Goal: Find specific page/section: Find specific page/section

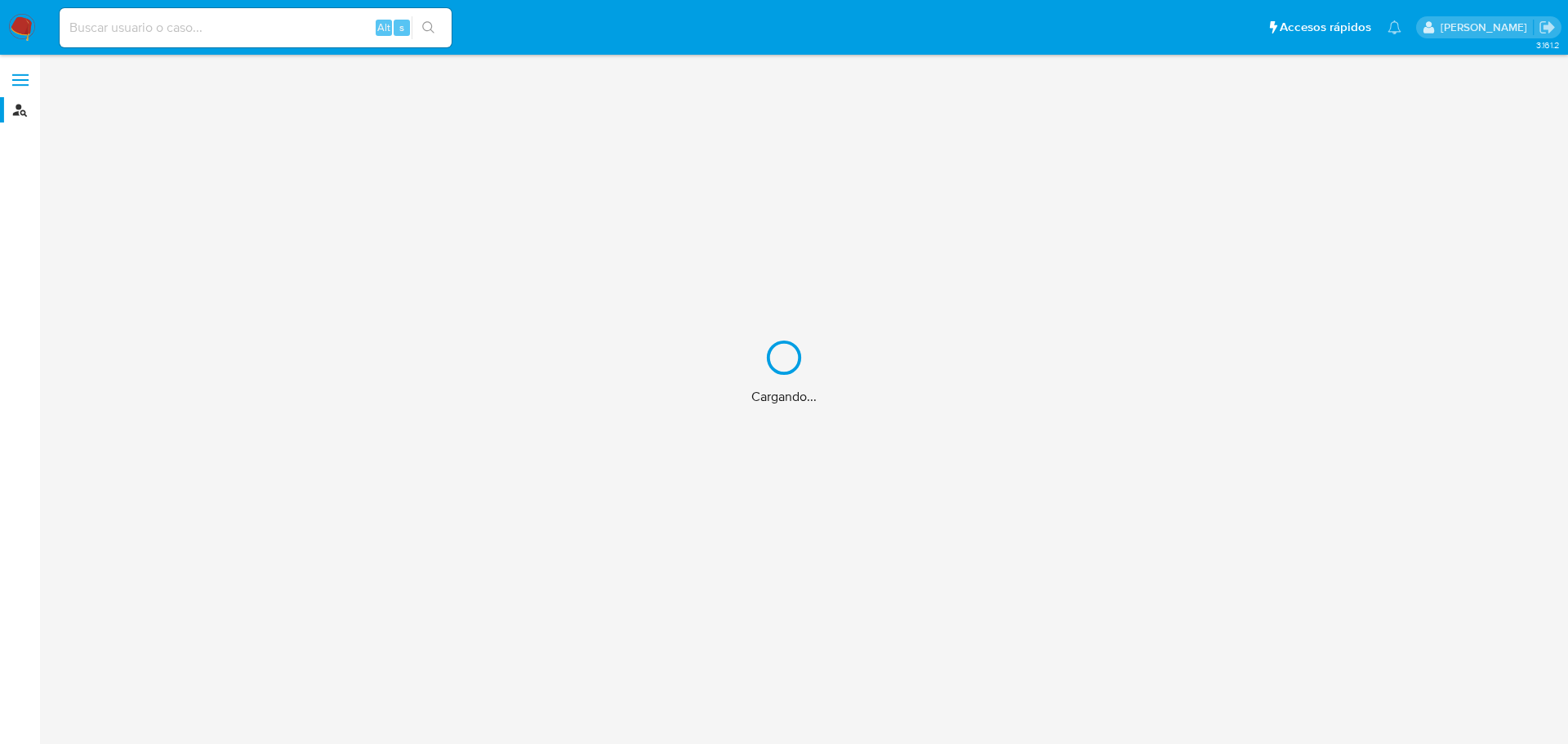
click at [282, 30] on div "Cargando..." at bounding box center [784, 372] width 1568 height 744
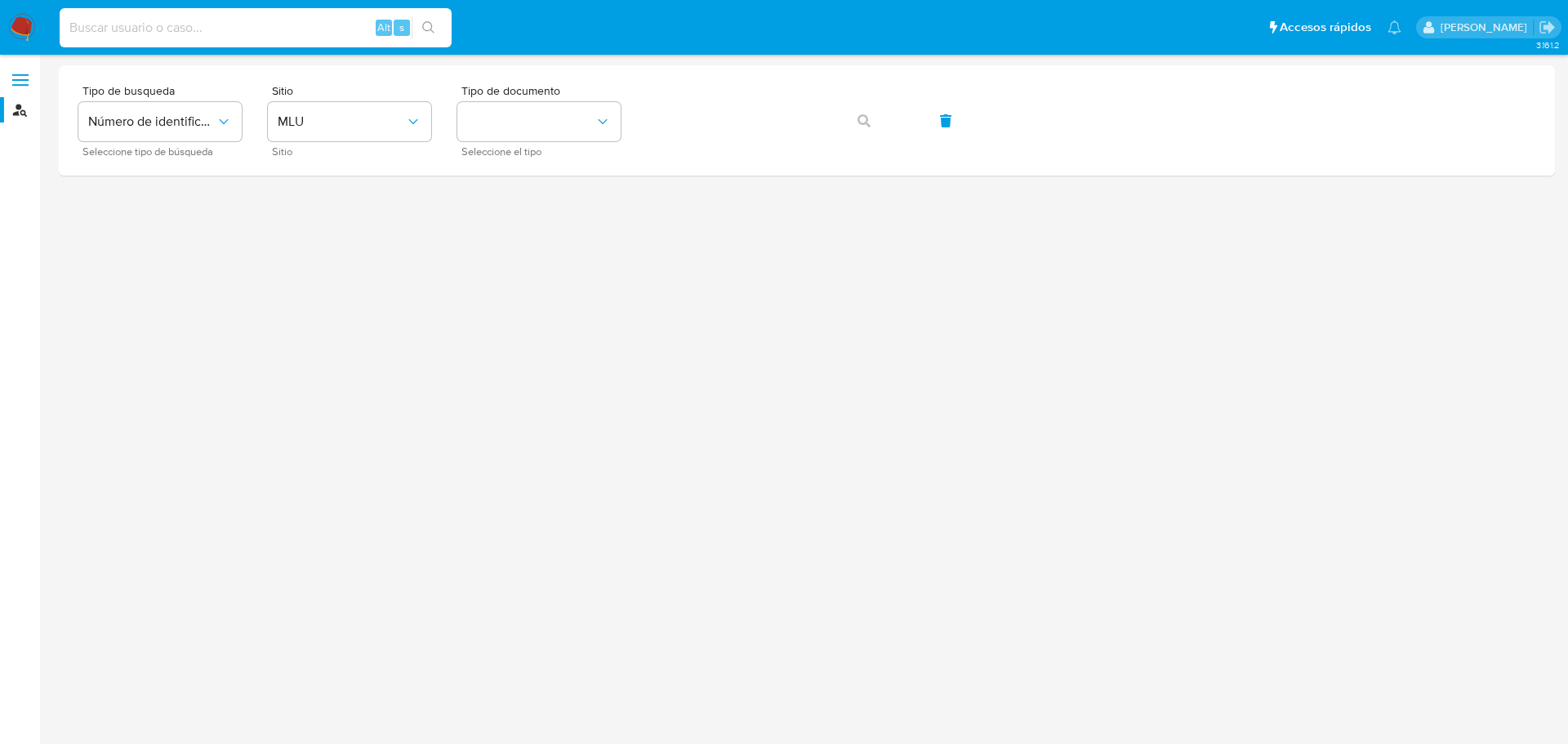
click at [192, 31] on input at bounding box center [256, 27] width 392 height 21
paste input "276457750"
type input "276457750"
click at [436, 26] on icon "search-icon" at bounding box center [428, 27] width 13 height 13
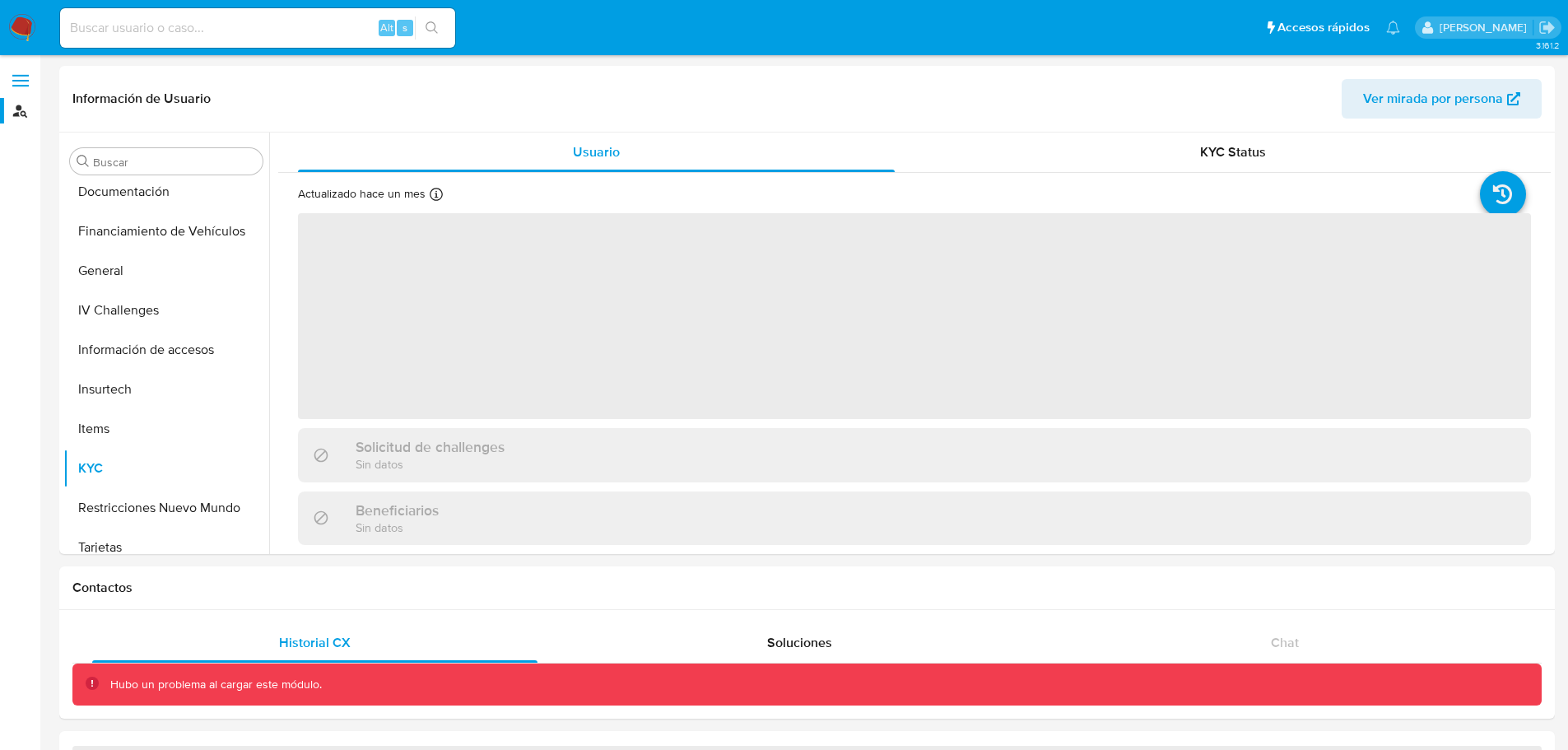
scroll to position [419, 0]
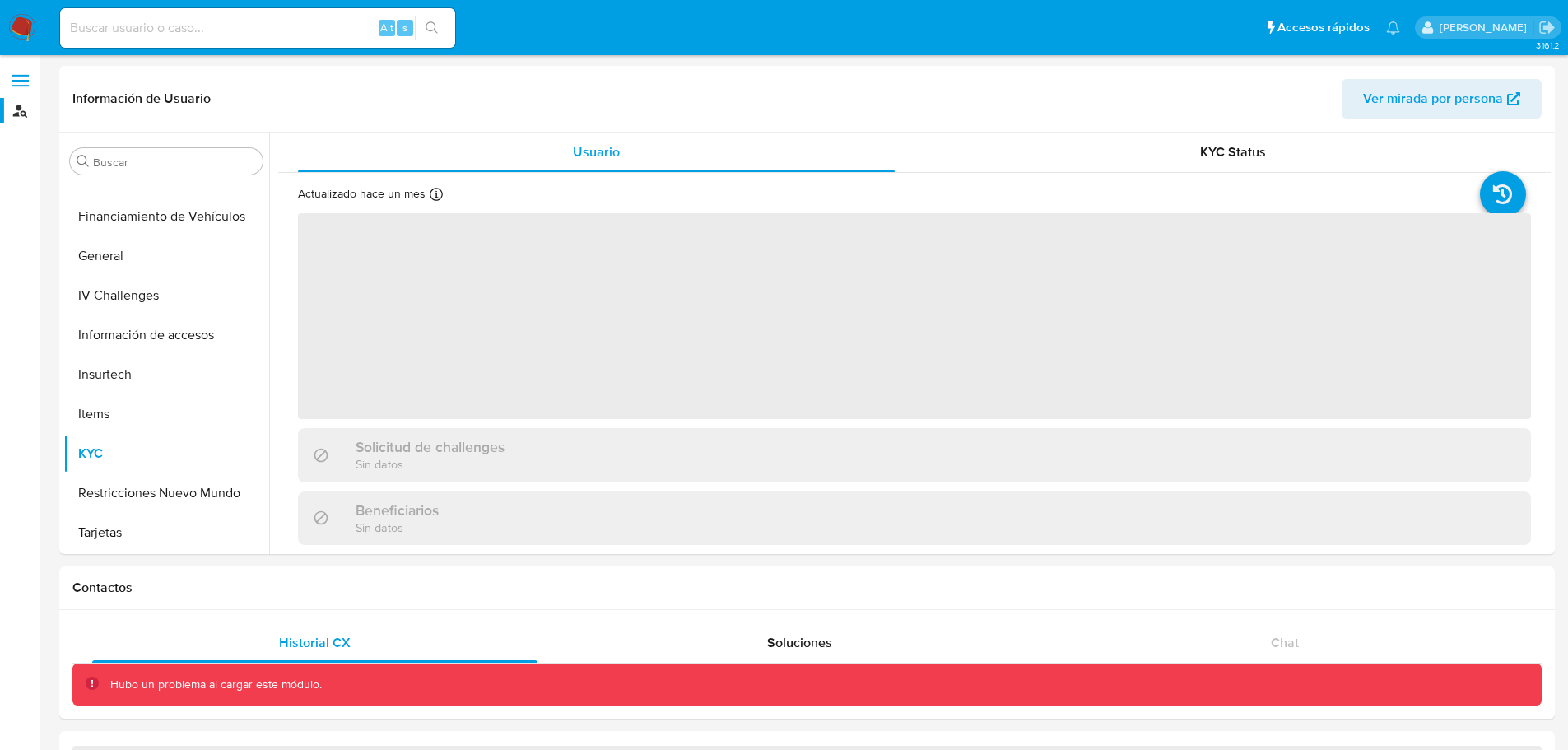
select select "10"
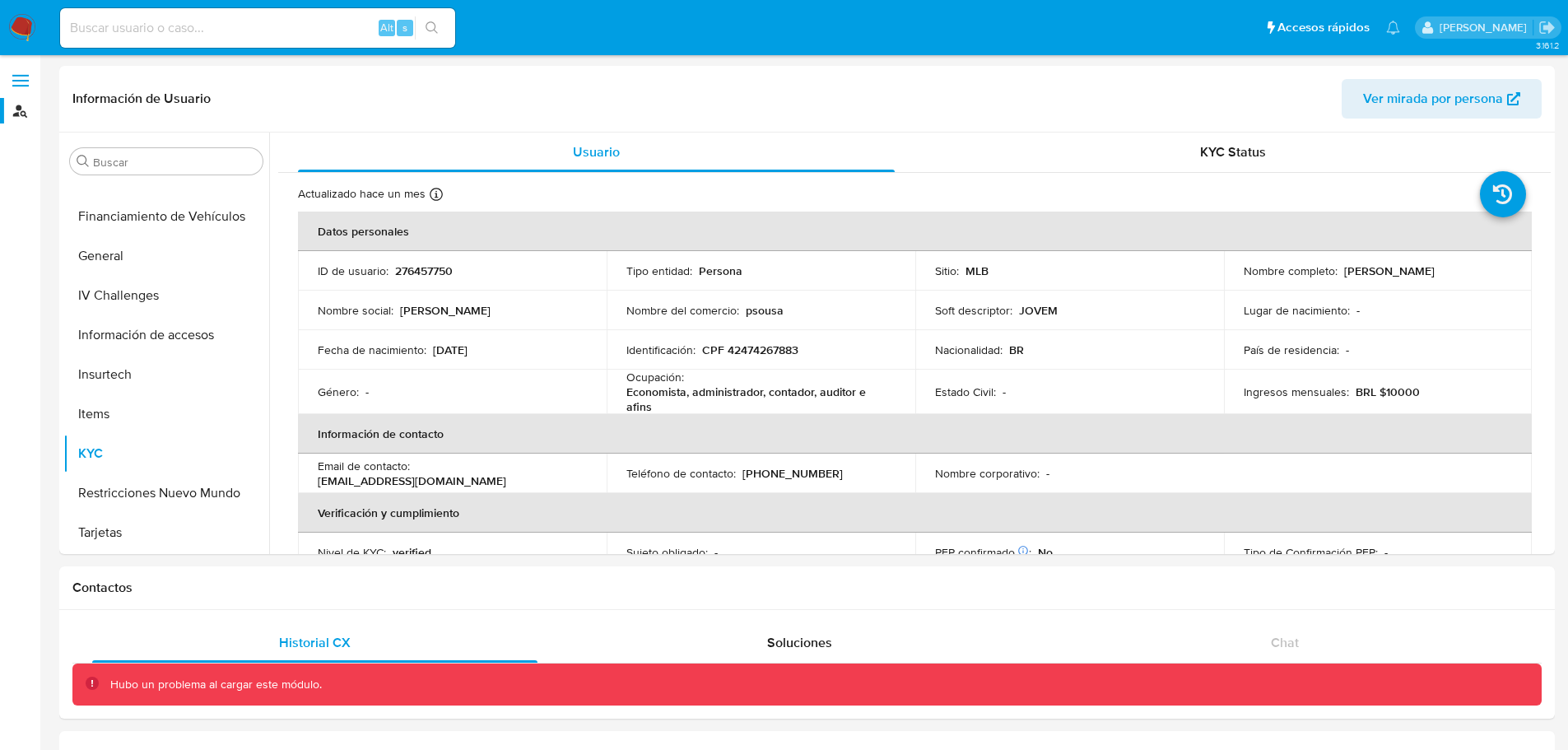
click at [137, 25] on input at bounding box center [258, 28] width 395 height 21
paste input "276455632"
type input "276455632"
click at [437, 25] on icon "search-icon" at bounding box center [432, 28] width 13 height 13
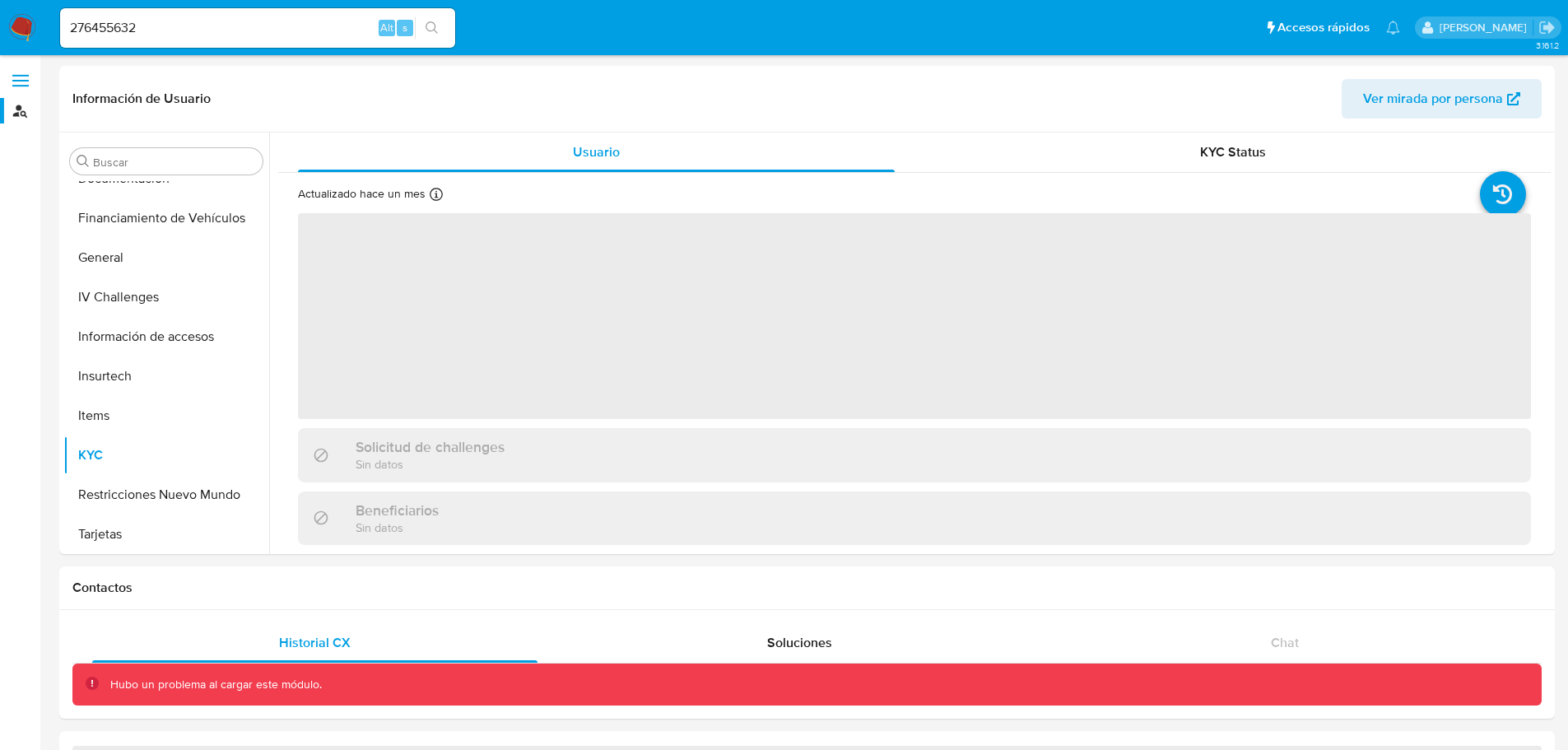
scroll to position [419, 0]
select select "10"
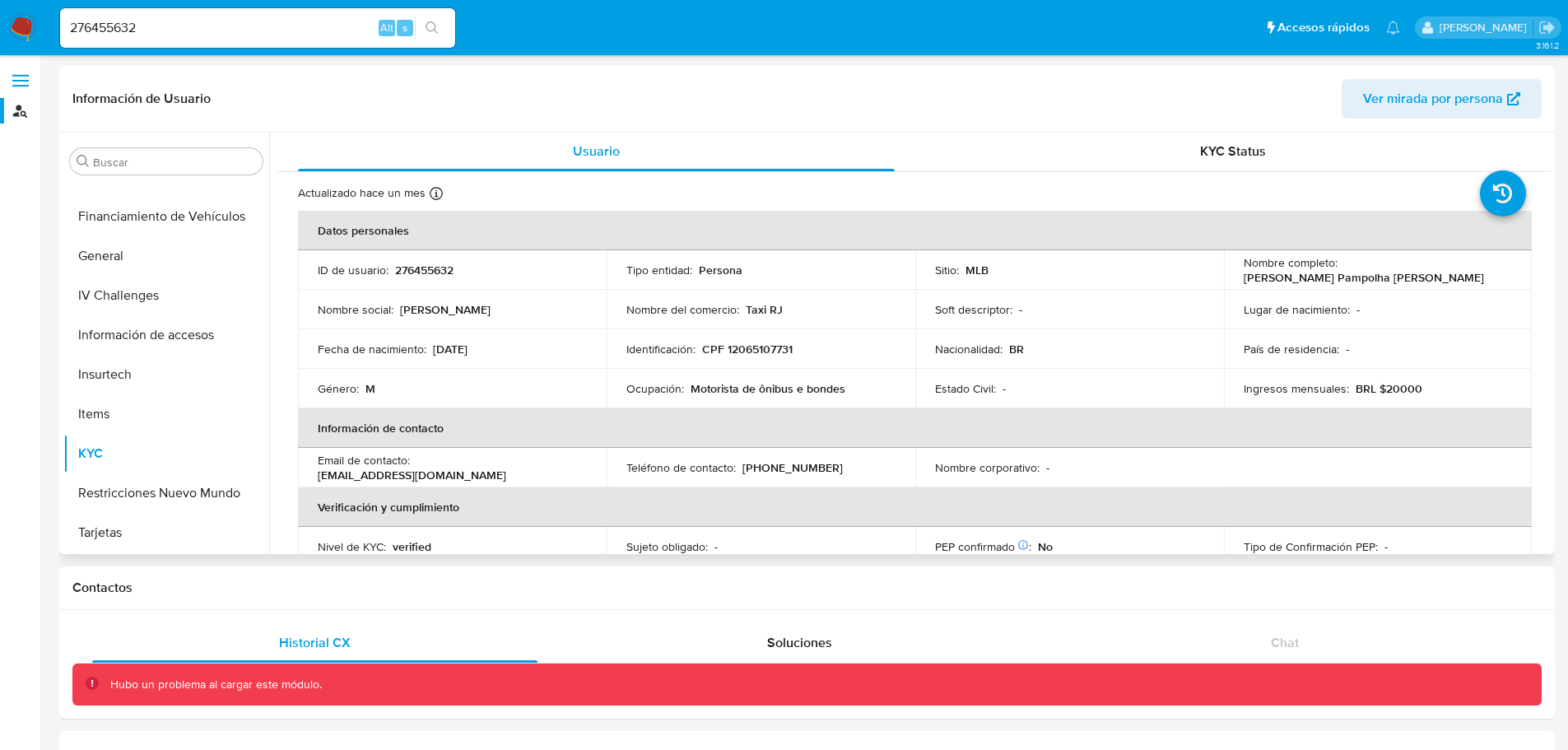
scroll to position [0, 0]
